Goal: Task Accomplishment & Management: Use online tool/utility

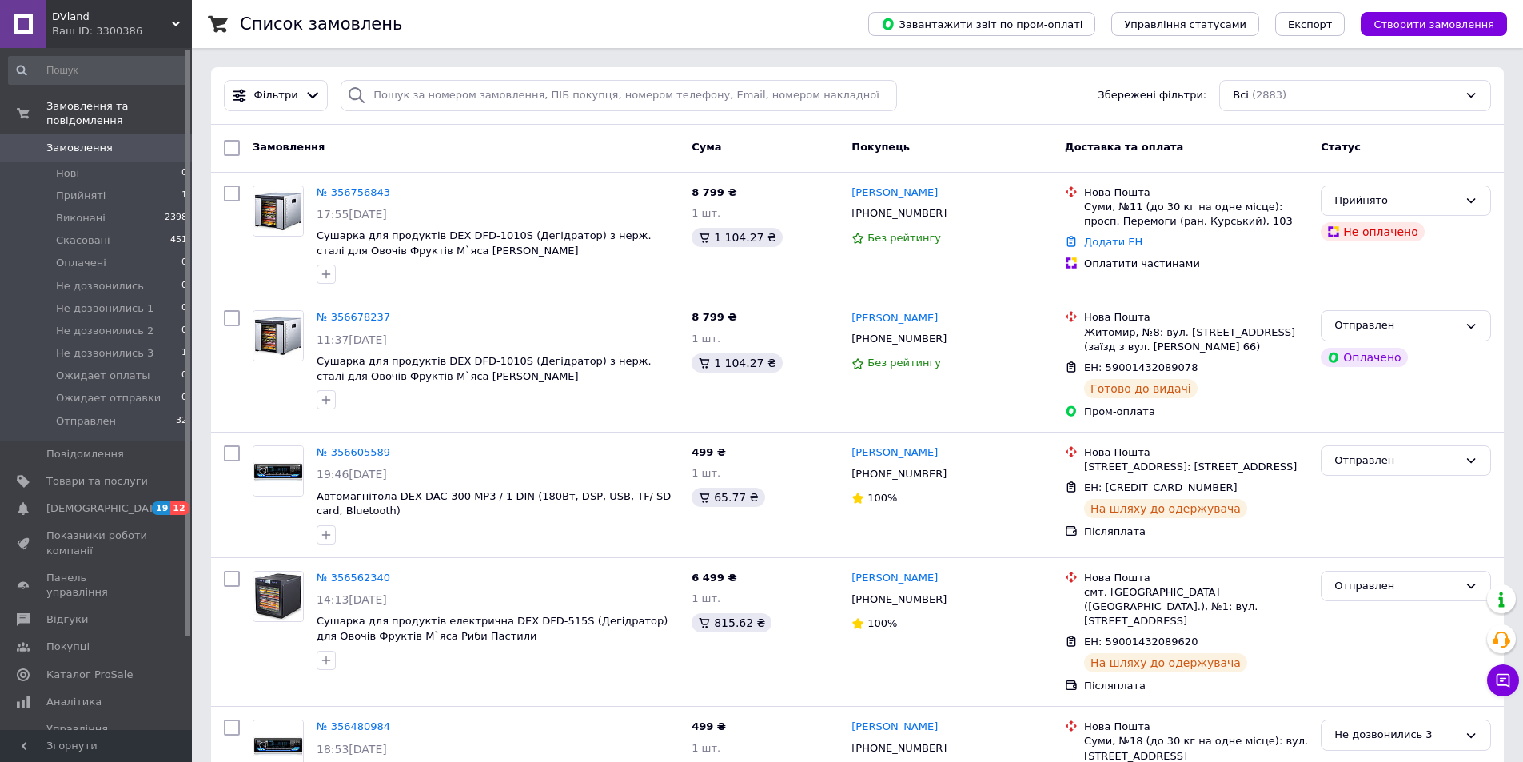
click at [177, 21] on icon at bounding box center [176, 24] width 8 height 8
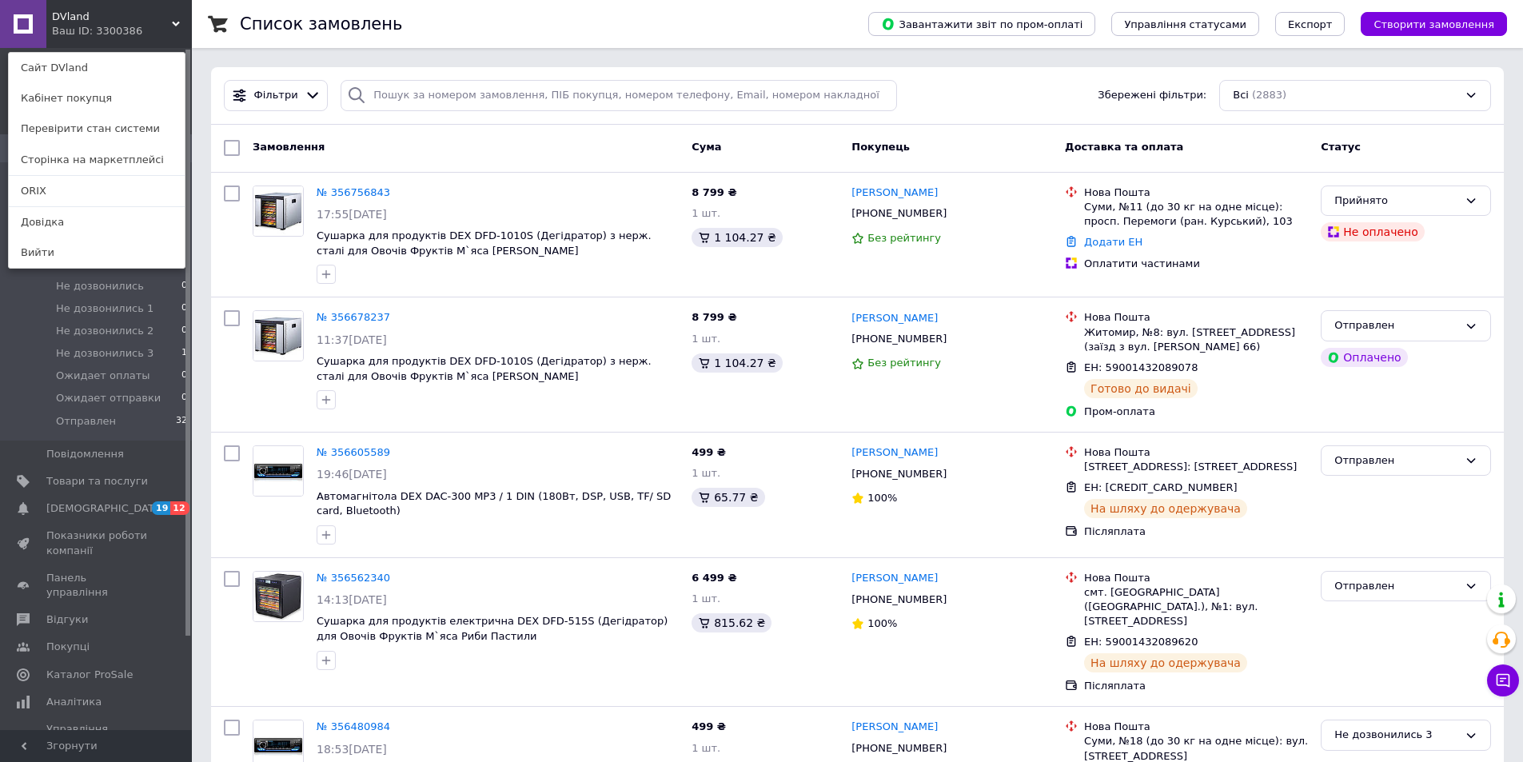
click at [49, 188] on link "ORIX" at bounding box center [97, 191] width 176 height 30
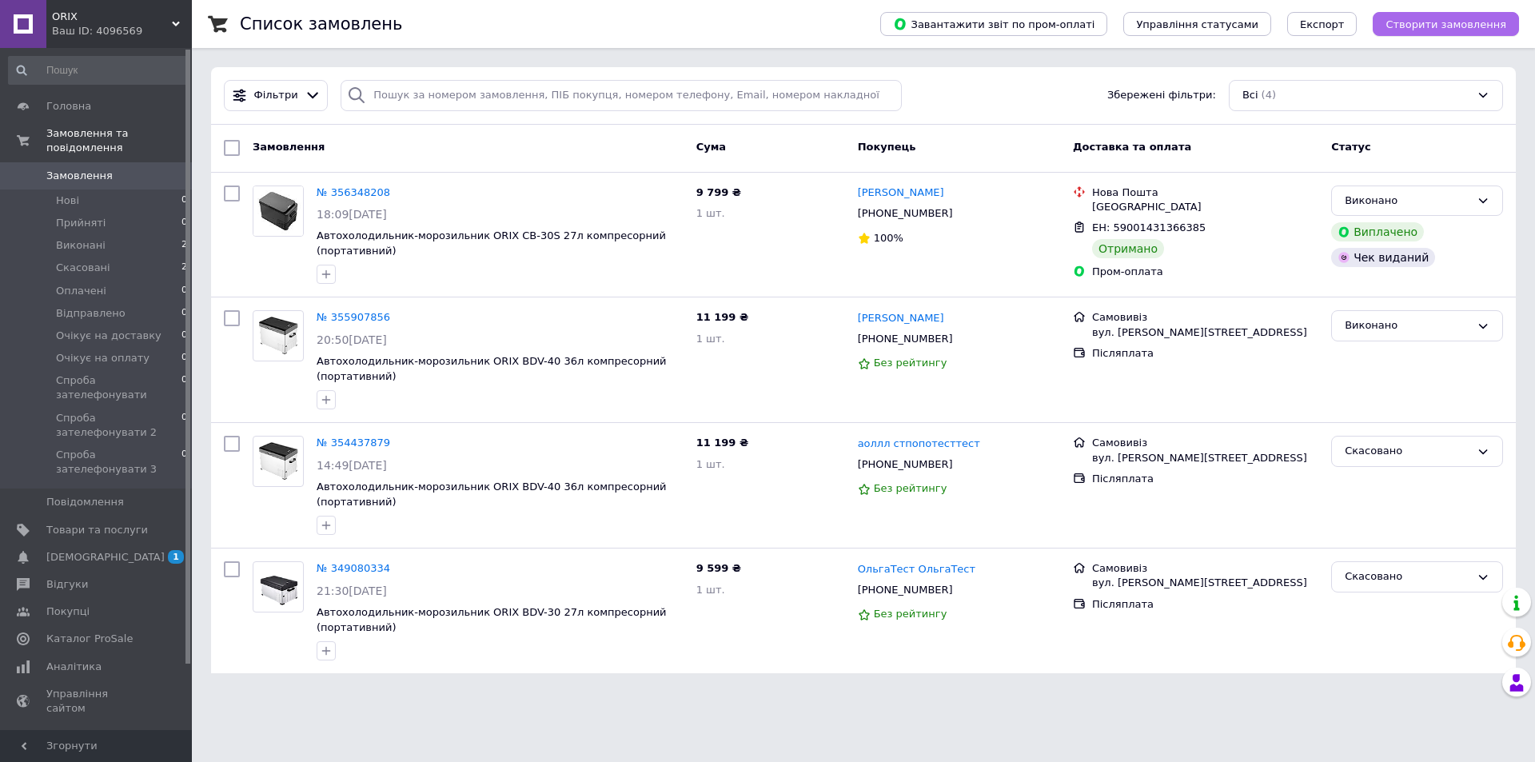
click at [1432, 19] on span "Створити замовлення" at bounding box center [1446, 24] width 121 height 12
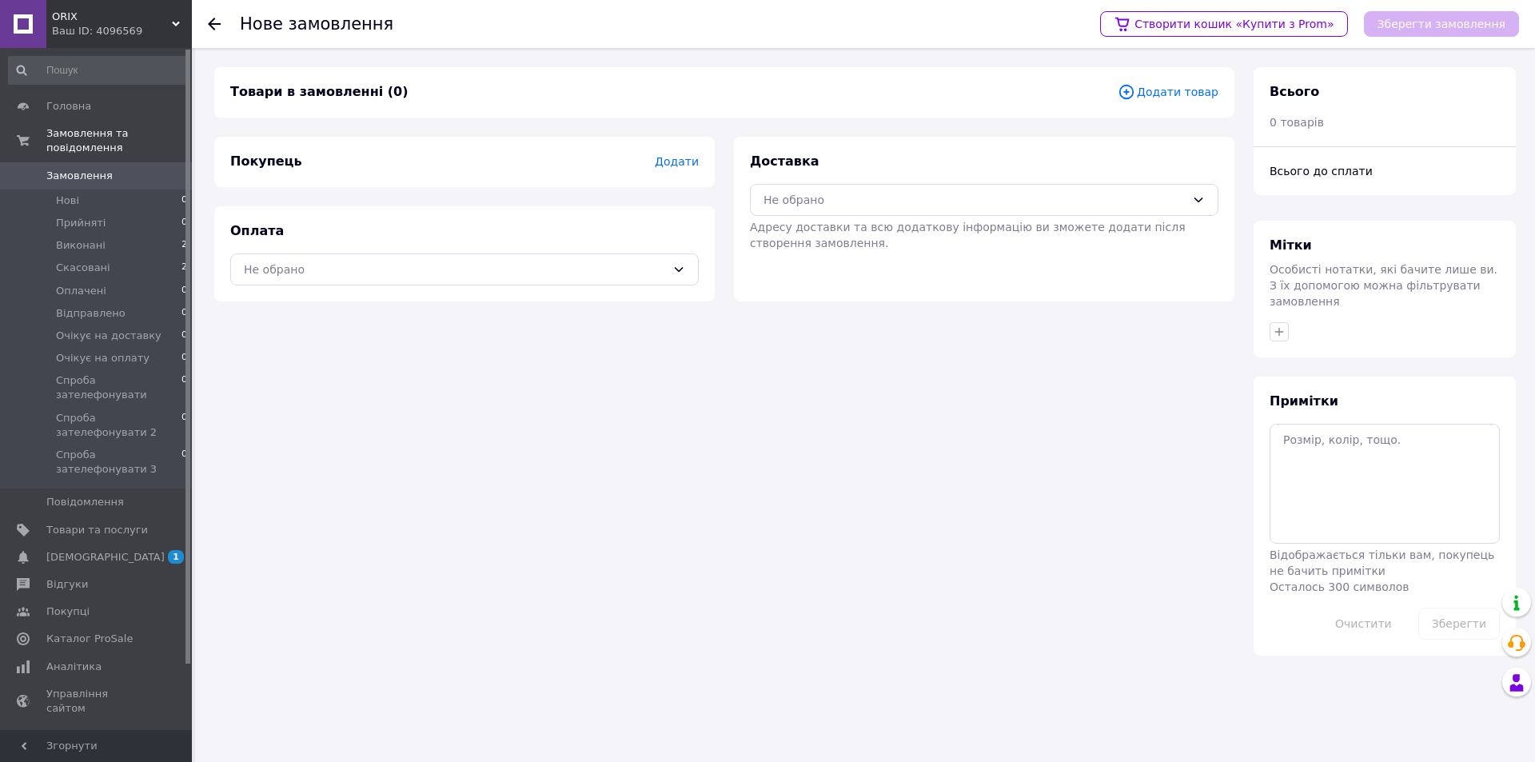
click at [1163, 88] on span "Додати товар" at bounding box center [1168, 92] width 101 height 18
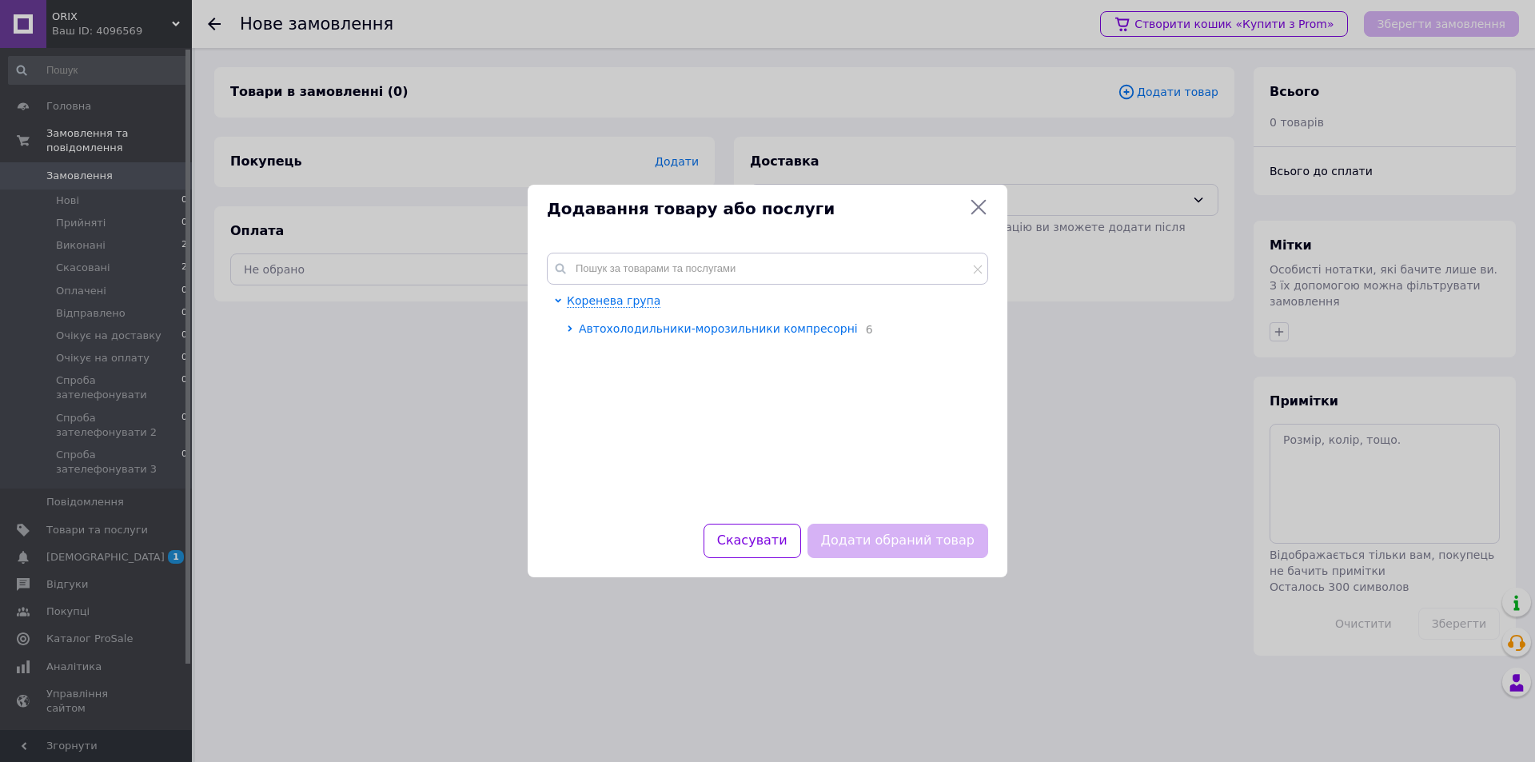
click at [640, 327] on span "Автохолодильники-морозильники компресорні" at bounding box center [718, 328] width 279 height 13
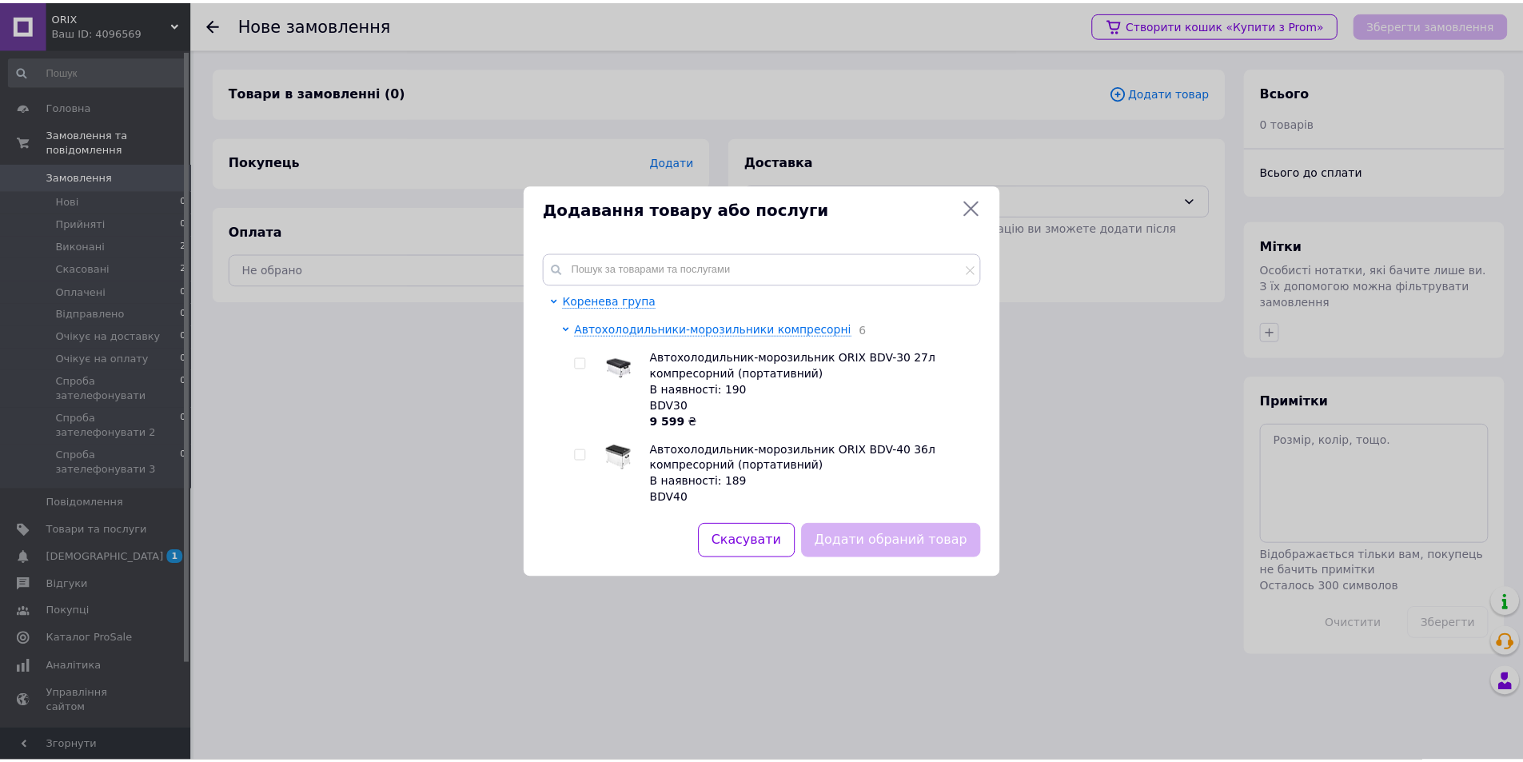
scroll to position [80, 0]
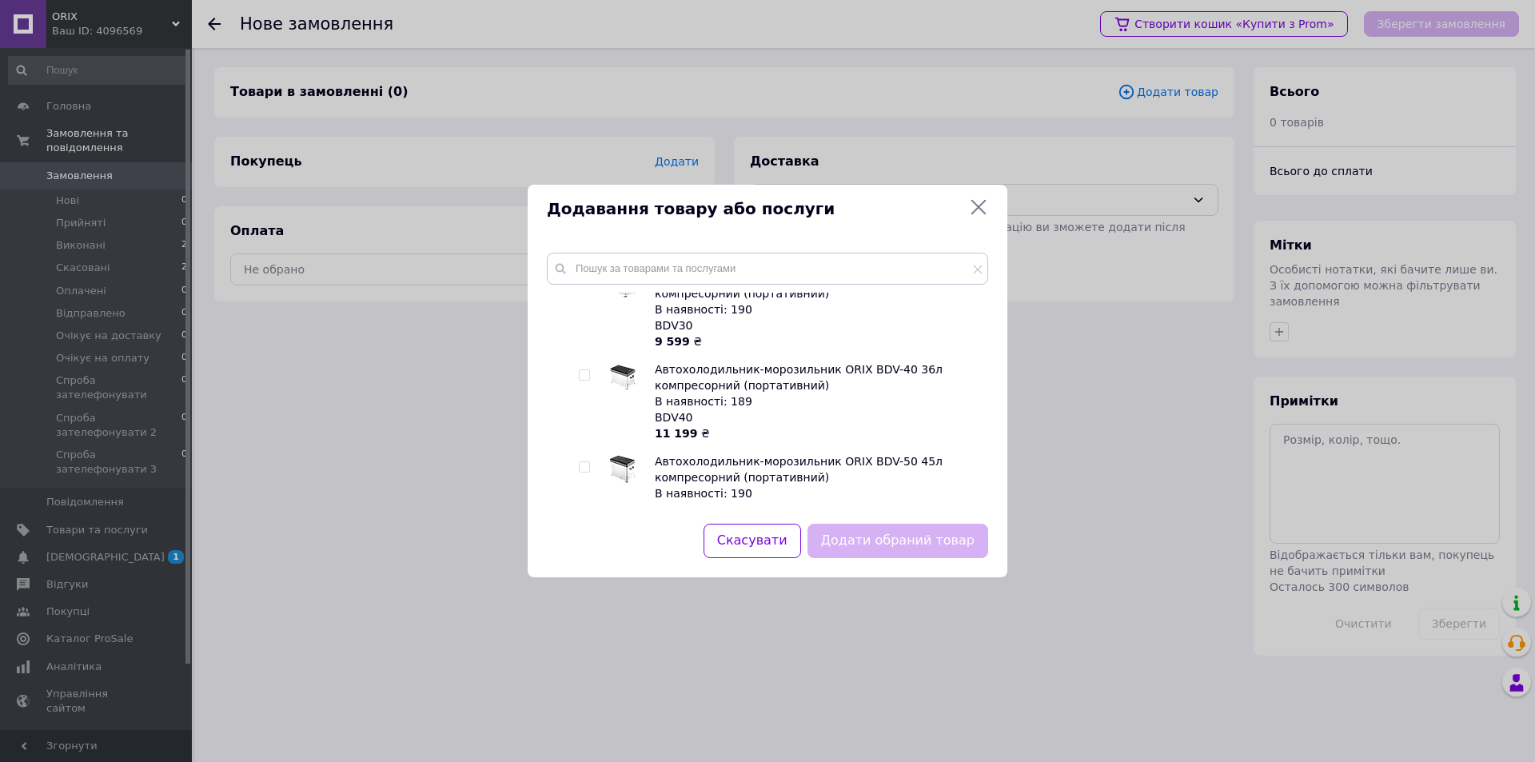
click at [748, 469] on span "Автохолодильник-морозильник ORIX BDV-50 45л компресорний (портативний)" at bounding box center [799, 469] width 288 height 29
click at [704, 478] on span "Автохолодильник-морозильник ORIX BDV-50 45л компресорний (портативний)" at bounding box center [799, 469] width 288 height 29
click at [583, 465] on input "checkbox" at bounding box center [584, 467] width 10 height 10
checkbox input "true"
click at [888, 530] on button "Додати обраний товар" at bounding box center [898, 541] width 181 height 34
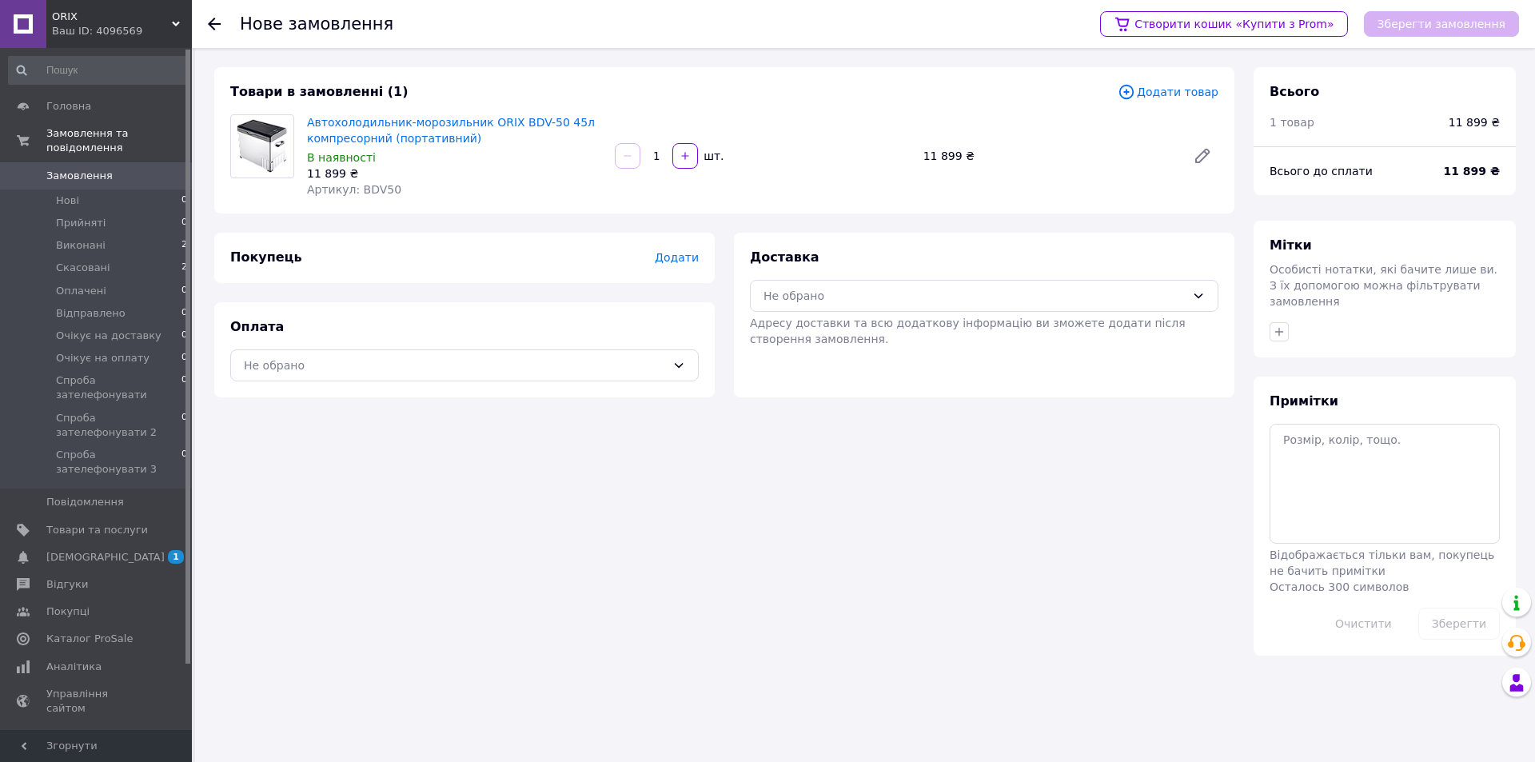
click at [367, 257] on div "Покупець Додати" at bounding box center [464, 258] width 469 height 18
click at [680, 256] on span "Додати" at bounding box center [677, 257] width 44 height 13
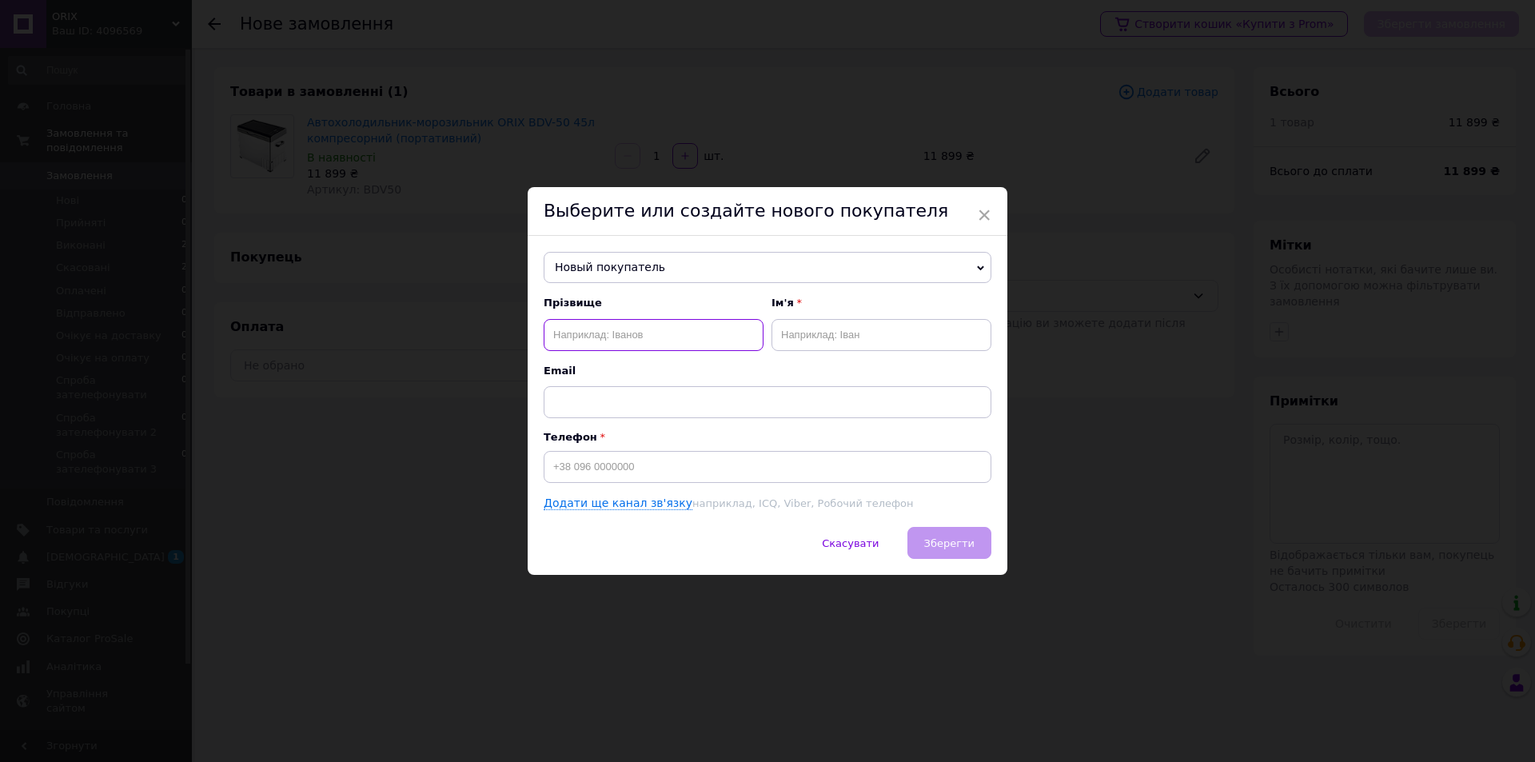
click at [591, 333] on input "text" at bounding box center [654, 335] width 220 height 32
paste input "[PERSON_NAME]"
type input "[PERSON_NAME]"
click at [815, 332] on input "text" at bounding box center [882, 335] width 220 height 32
type input "Z"
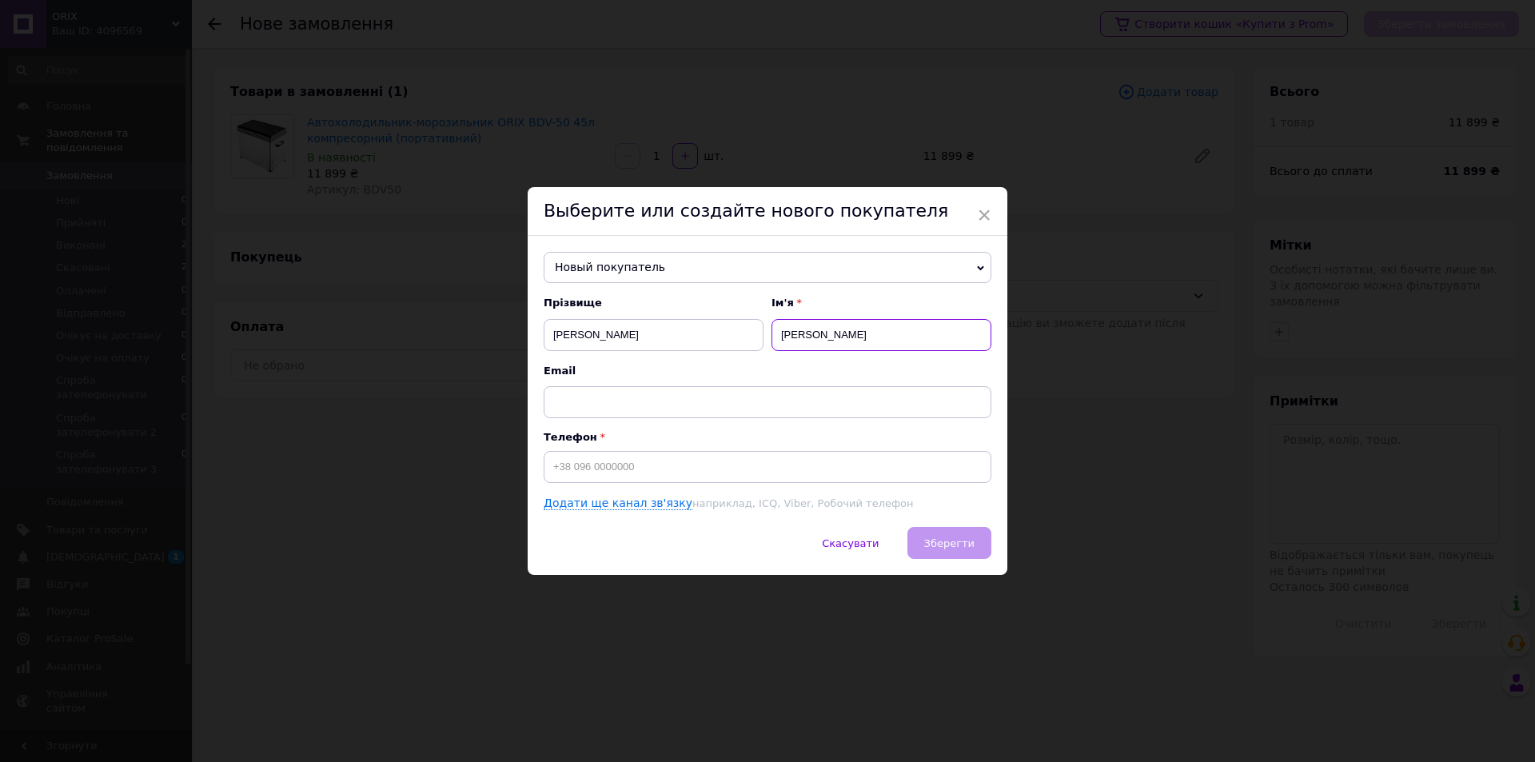
type input "[PERSON_NAME]"
click at [600, 469] on input at bounding box center [768, 467] width 448 height 32
paste input "[PHONE_NUMBER]"
type input "[PHONE_NUMBER]"
click at [977, 262] on span "Новый покупатель" at bounding box center [768, 268] width 448 height 32
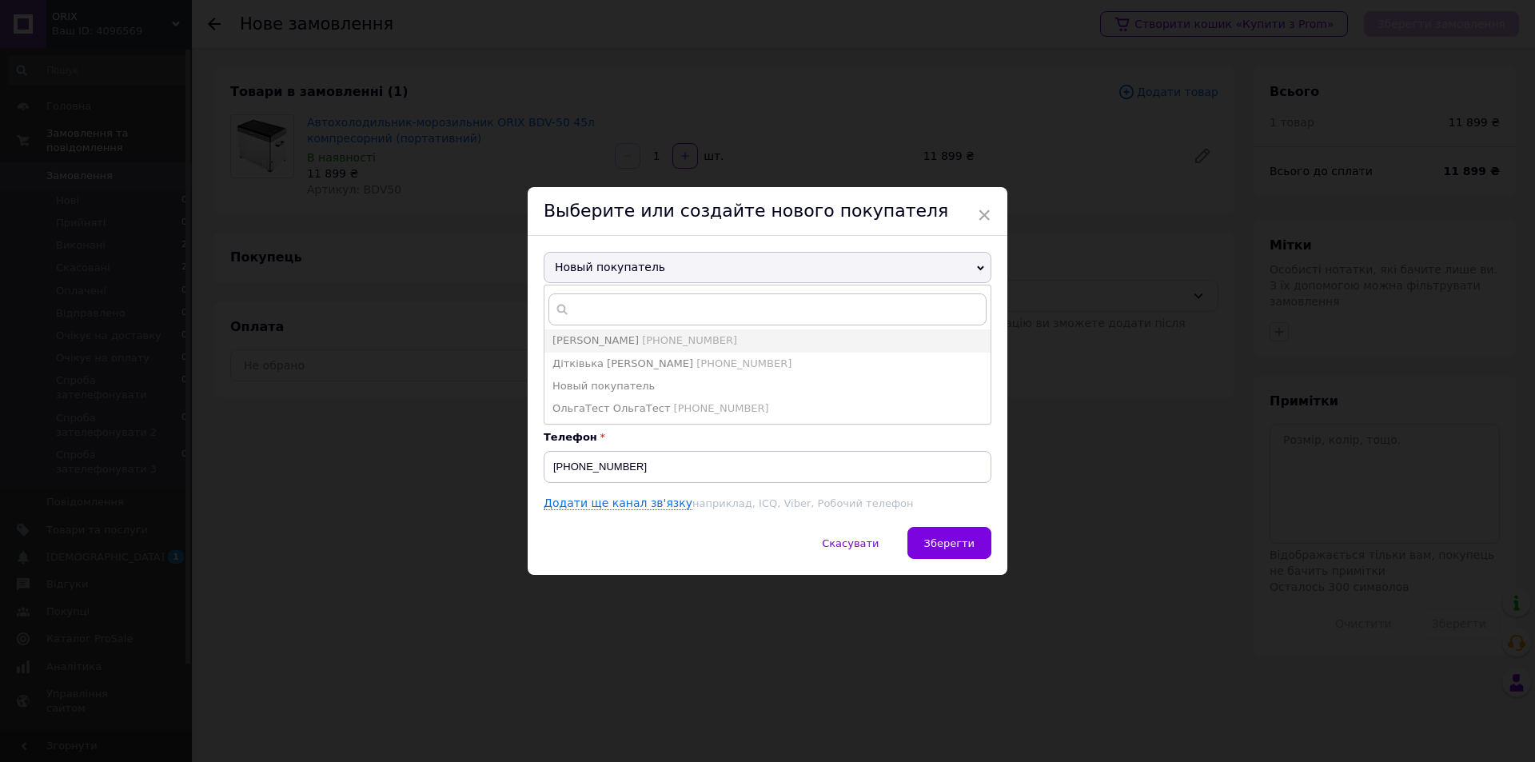
click at [977, 262] on span "Новый покупатель" at bounding box center [768, 268] width 448 height 32
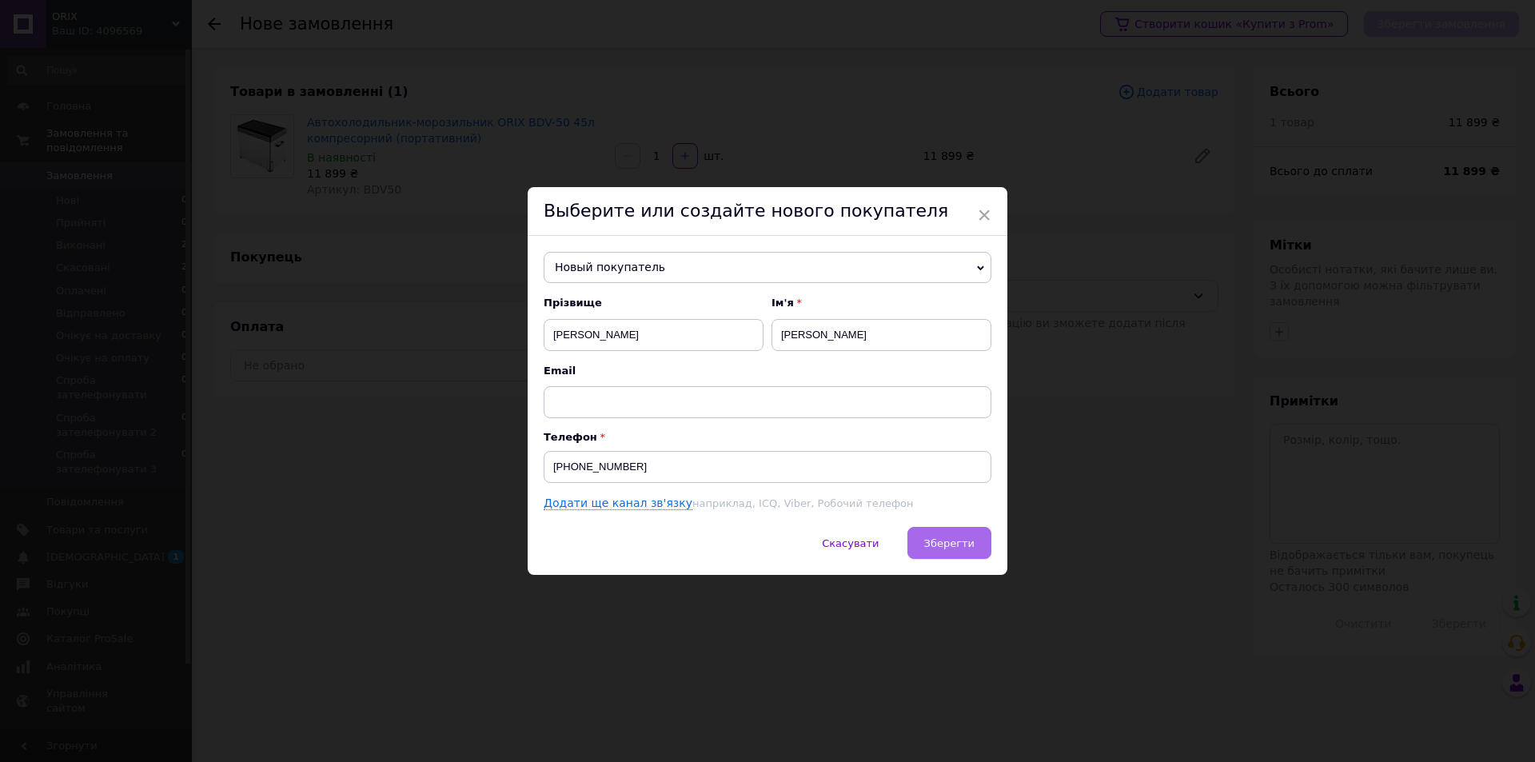
click at [943, 541] on span "Зберегти" at bounding box center [949, 543] width 50 height 12
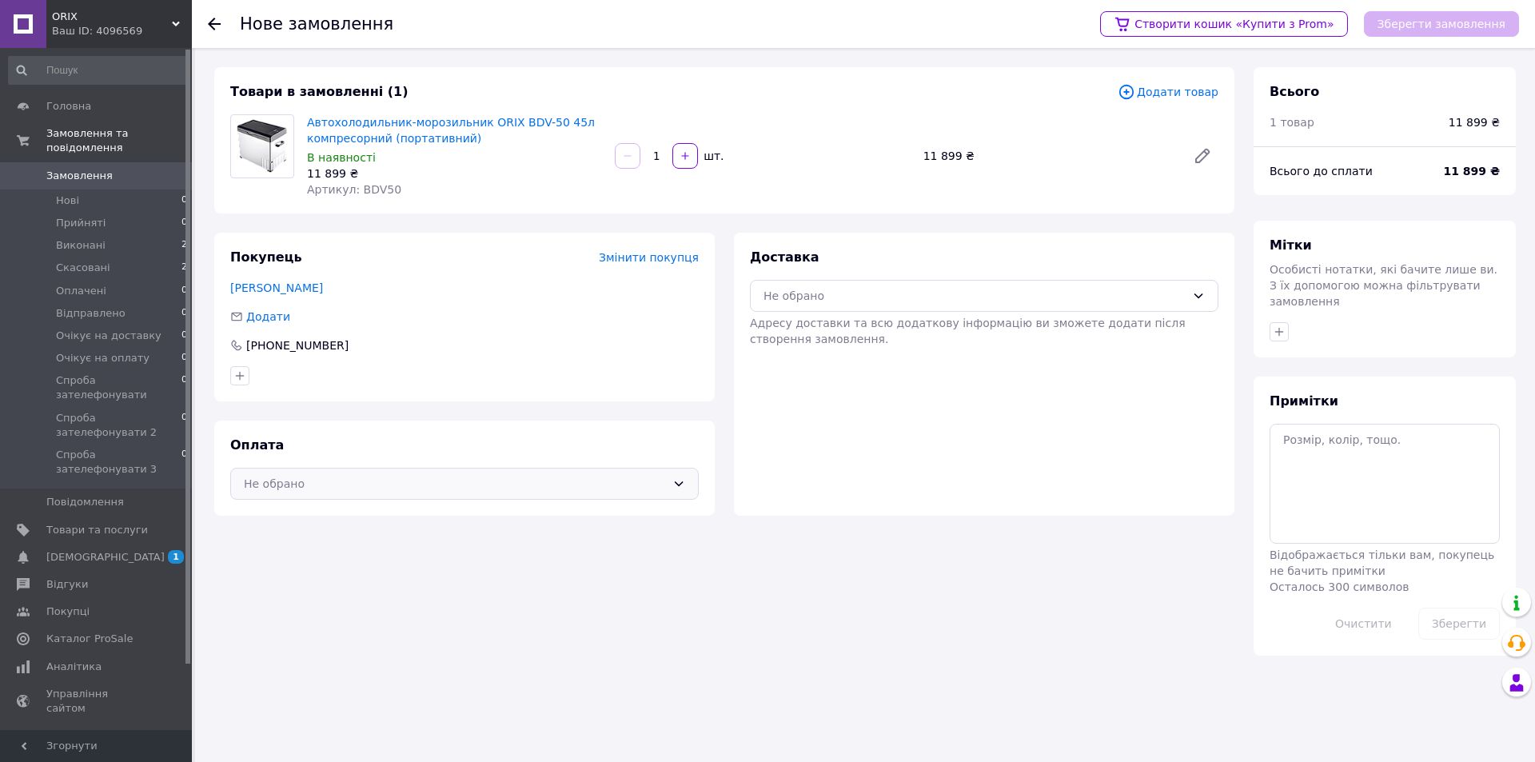
click at [676, 486] on icon at bounding box center [678, 483] width 13 height 13
click at [310, 548] on span "Післяплата" at bounding box center [476, 549] width 417 height 16
click at [1195, 293] on icon at bounding box center [1199, 295] width 9 height 5
click at [862, 324] on span "Нова Пошта (безкоштовно)" at bounding box center [996, 330] width 417 height 16
click at [1446, 21] on button "Зберегти замовлення" at bounding box center [1441, 24] width 155 height 26
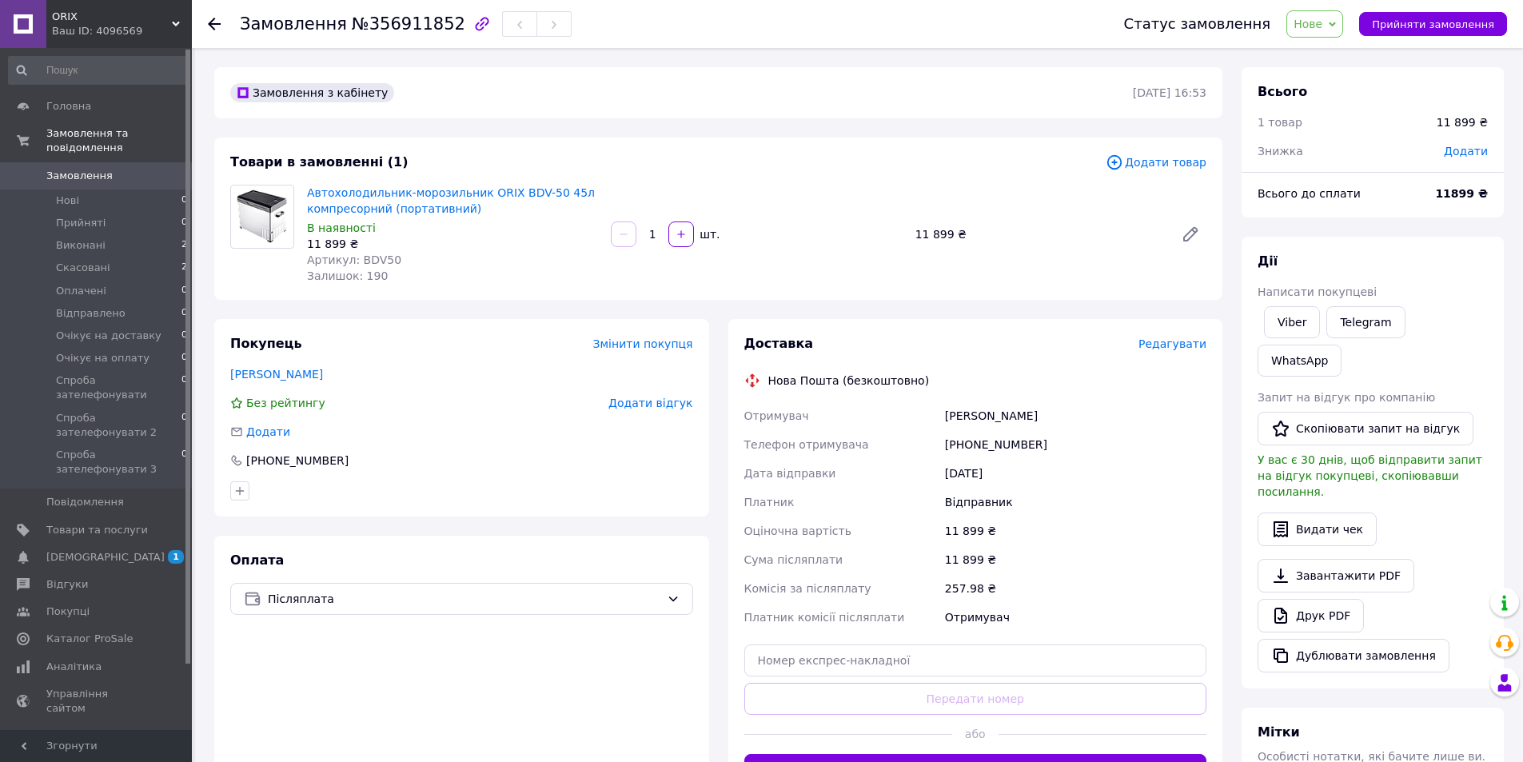
click at [1336, 24] on icon at bounding box center [1332, 24] width 7 height 7
click at [1347, 61] on li "Відправлено" at bounding box center [1367, 62] width 160 height 24
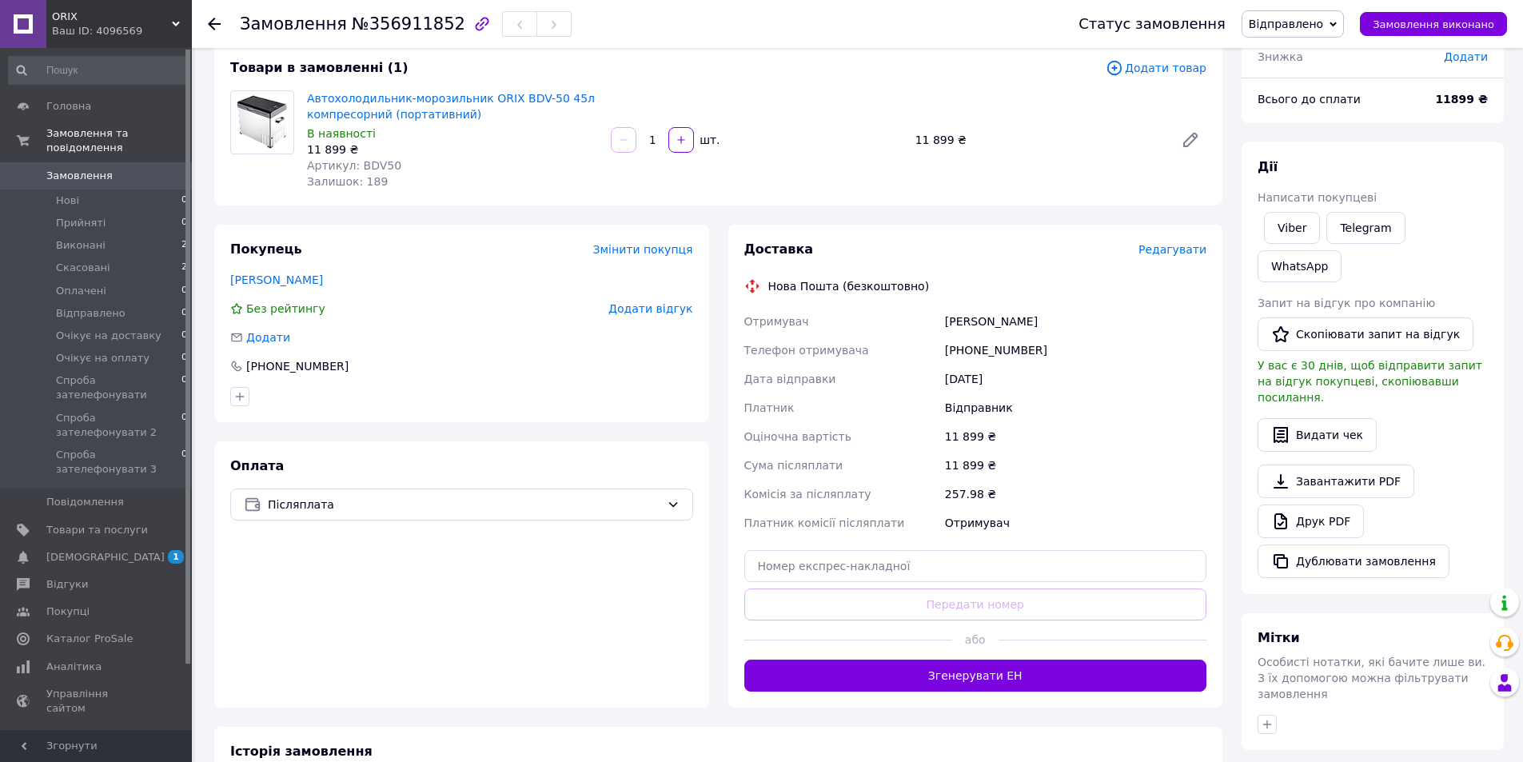
scroll to position [240, 0]
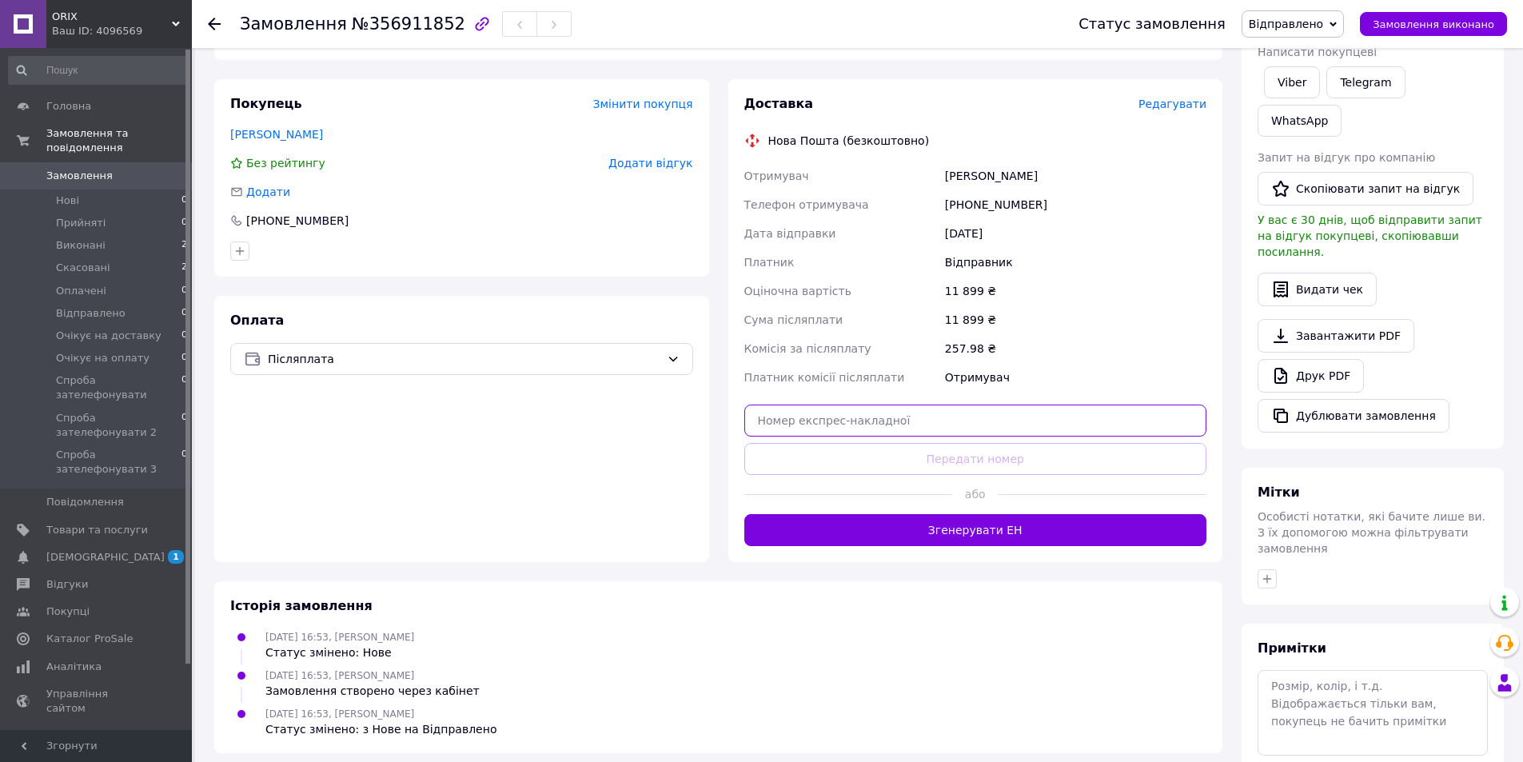
click at [844, 417] on input "text" at bounding box center [975, 421] width 463 height 32
paste input "59001432179762"
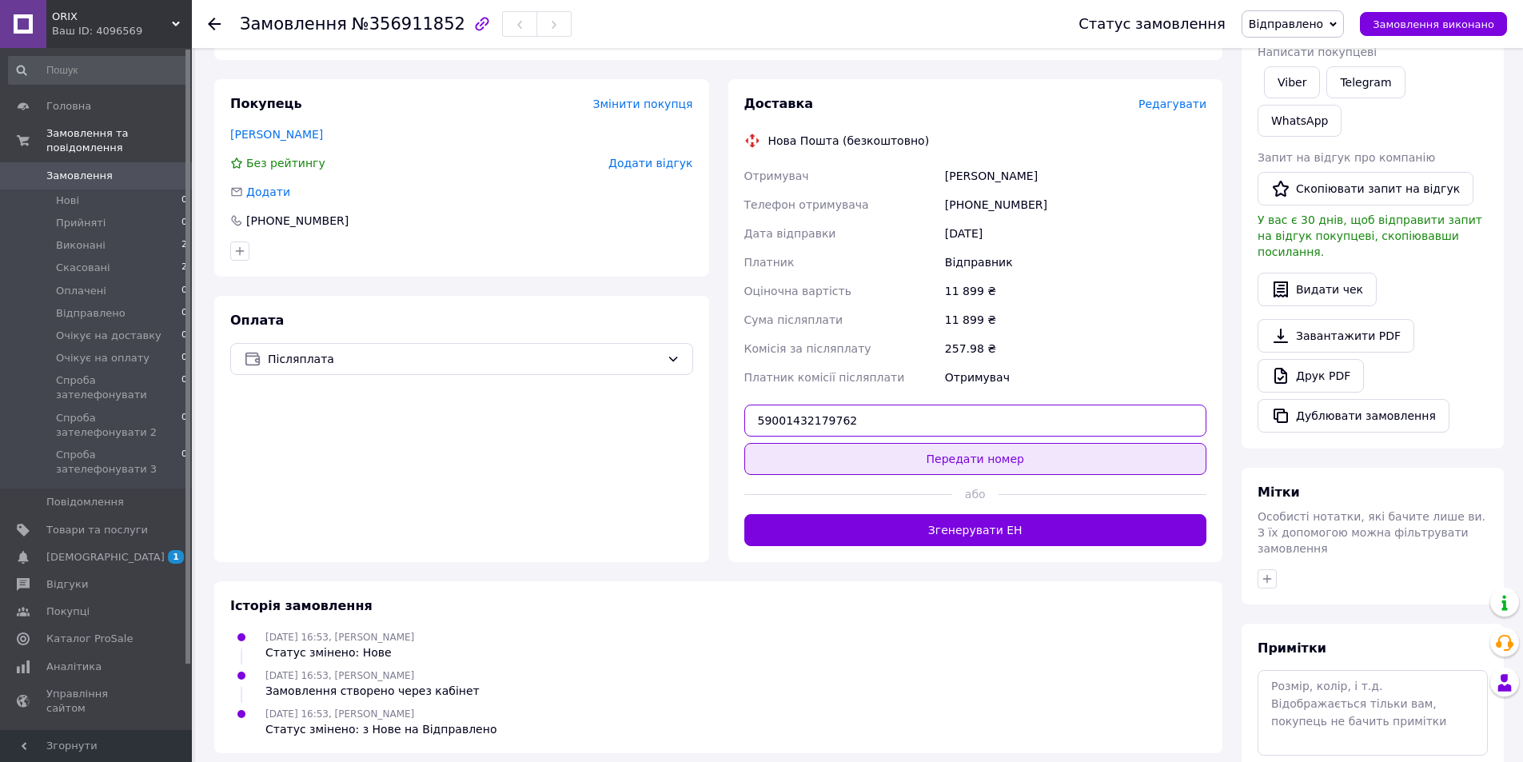
type input "59001432179762"
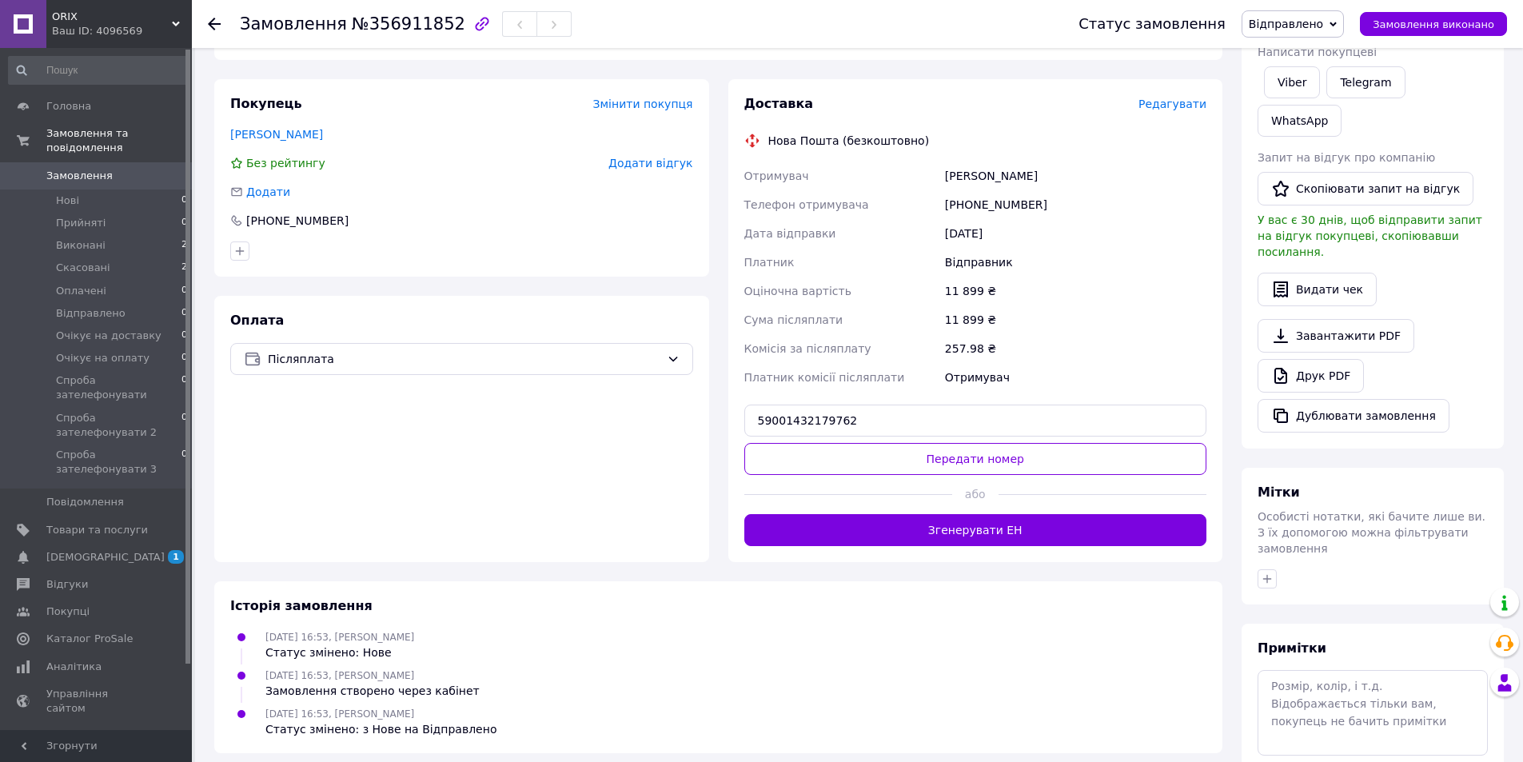
drag, startPoint x: 986, startPoint y: 456, endPoint x: 1059, endPoint y: 457, distance: 72.8
click at [986, 455] on button "Передати номер" at bounding box center [975, 459] width 463 height 32
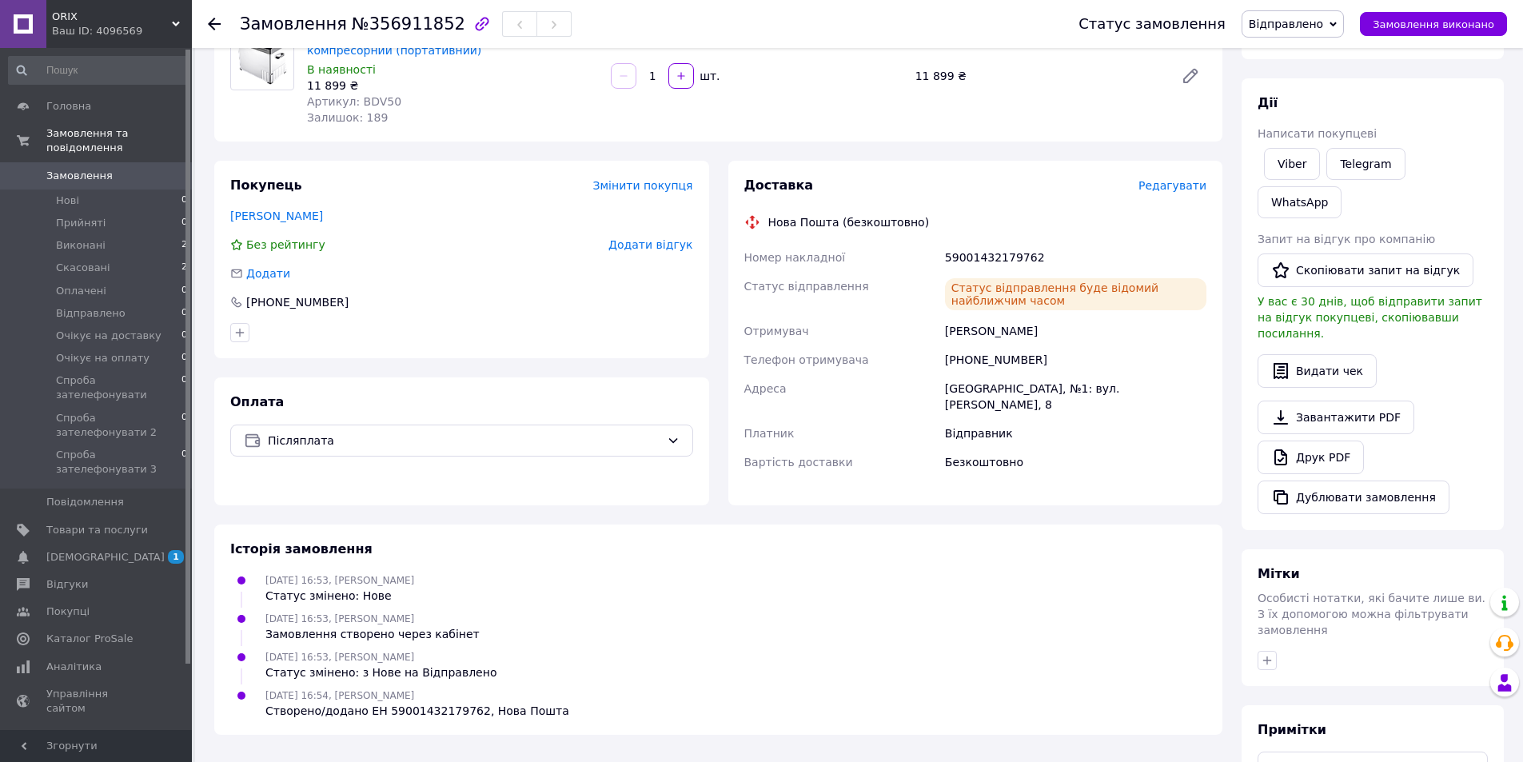
scroll to position [0, 0]
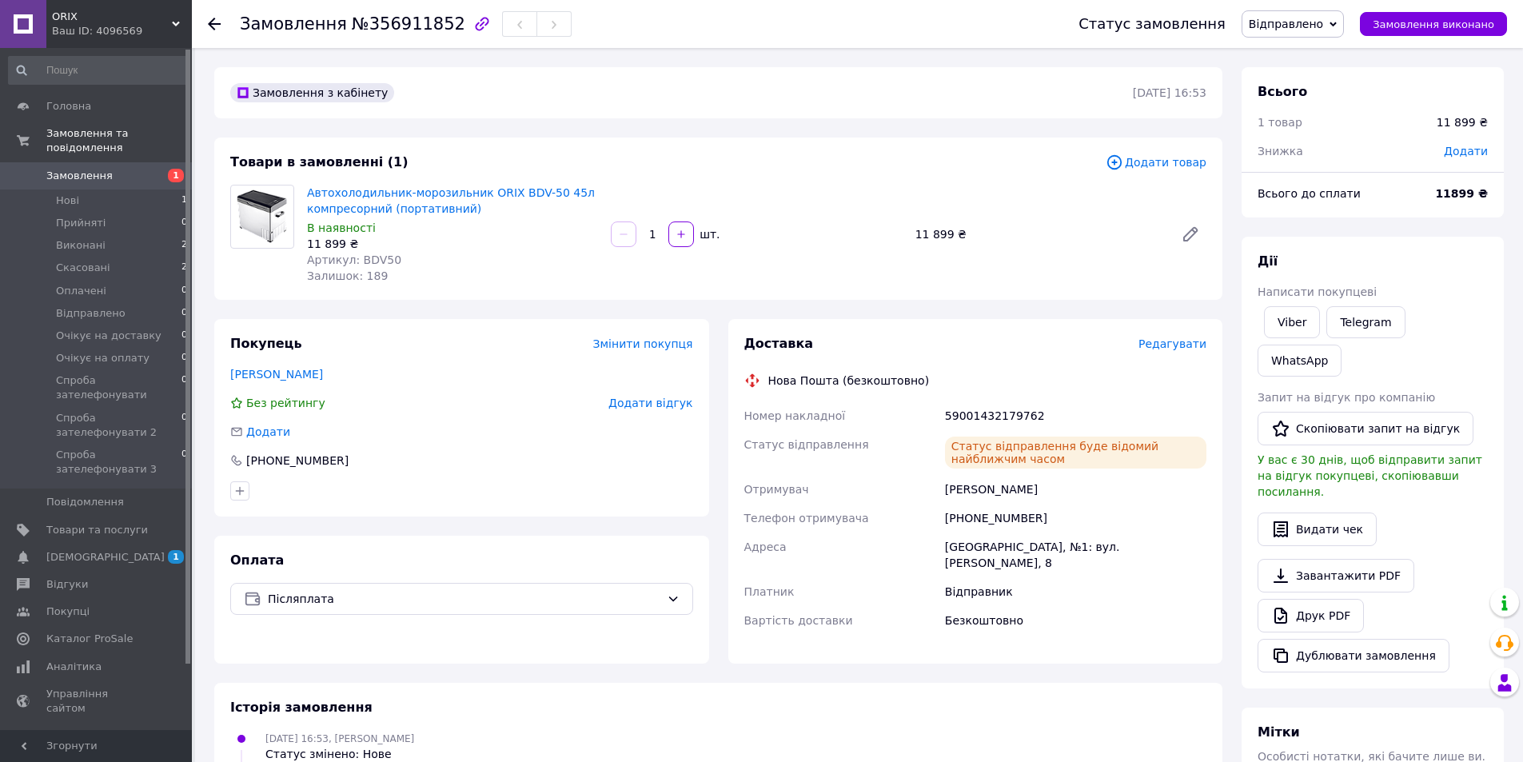
click at [82, 169] on span "Замовлення" at bounding box center [79, 176] width 66 height 14
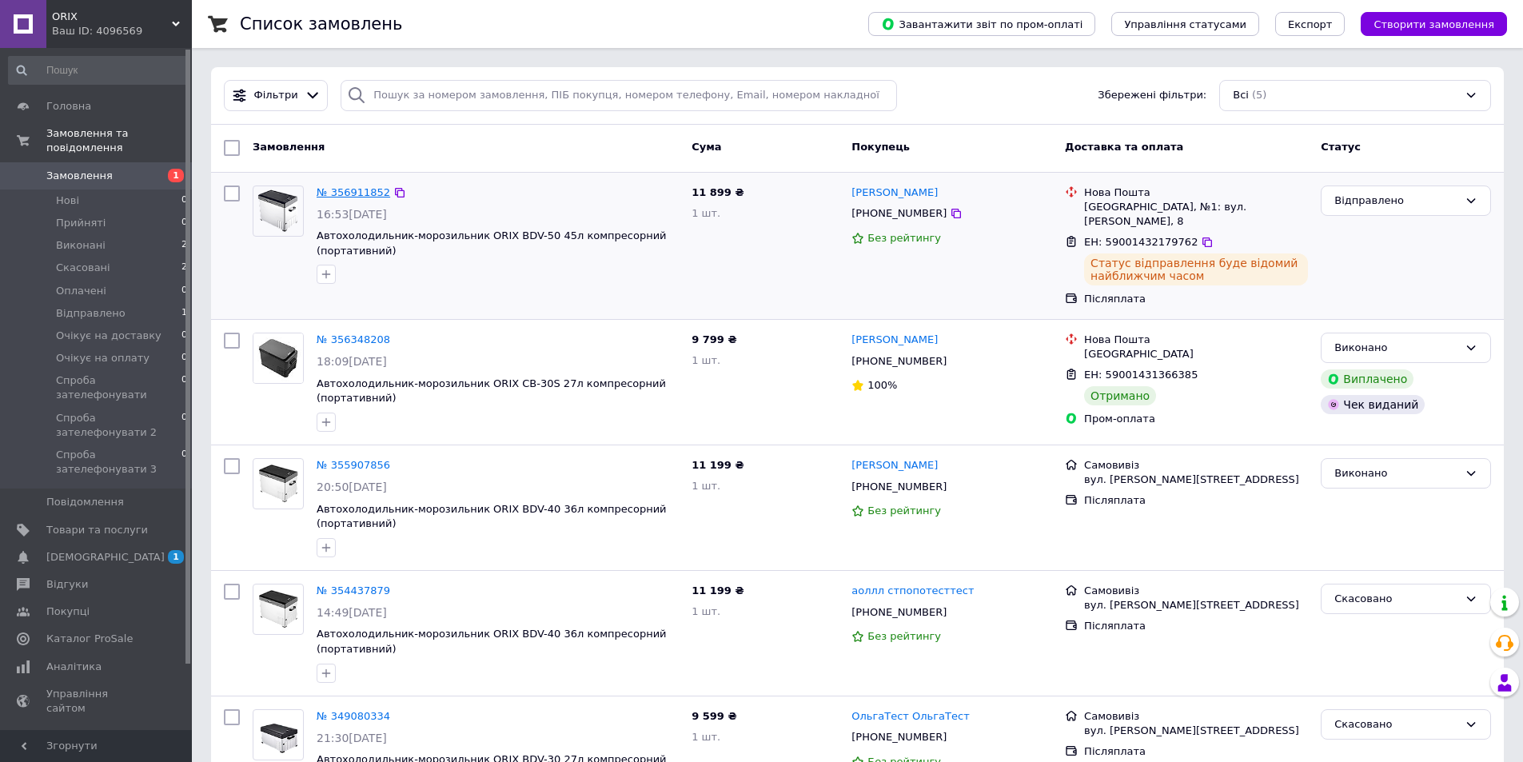
click at [332, 190] on link "№ 356911852" at bounding box center [354, 192] width 74 height 12
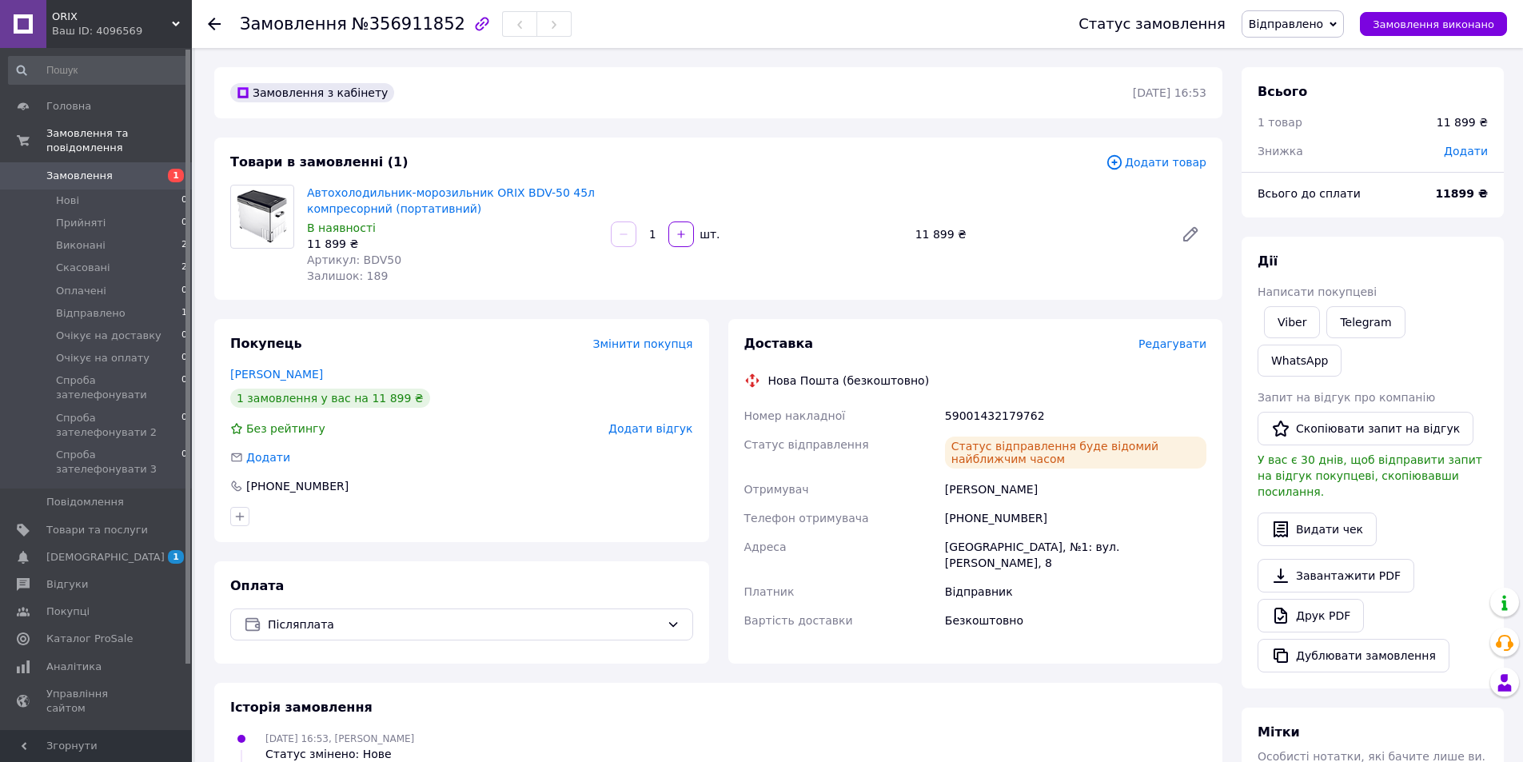
click at [175, 19] on div "ORIX Ваш ID: 4096569" at bounding box center [119, 24] width 146 height 48
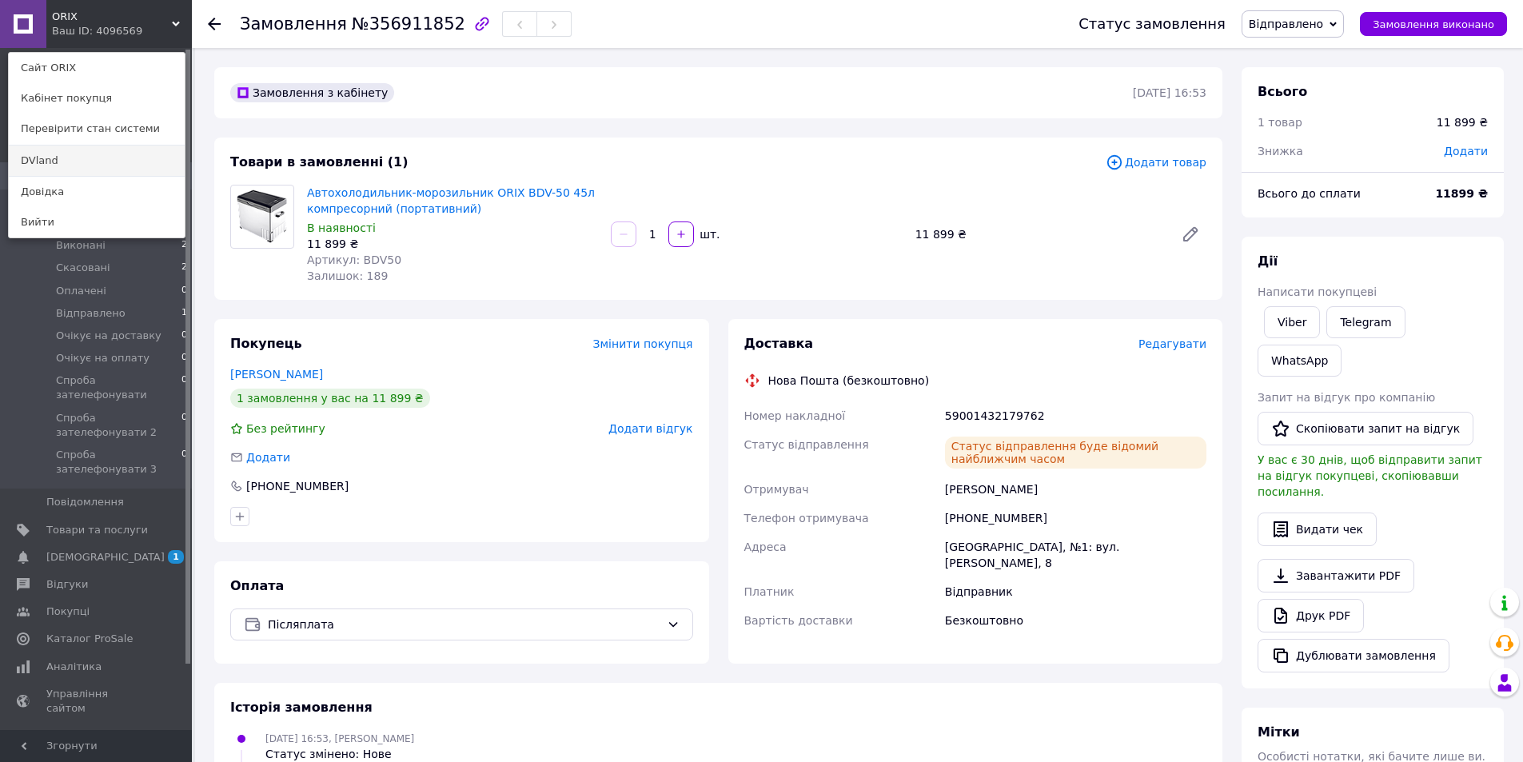
click at [46, 154] on link "DVland" at bounding box center [97, 161] width 176 height 30
